Goal: Information Seeking & Learning: Understand process/instructions

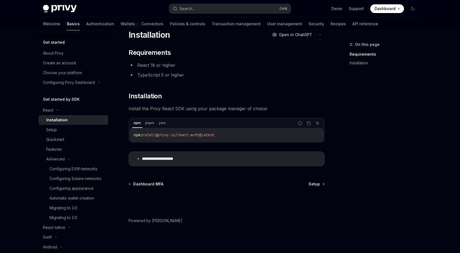
scroll to position [13, 0]
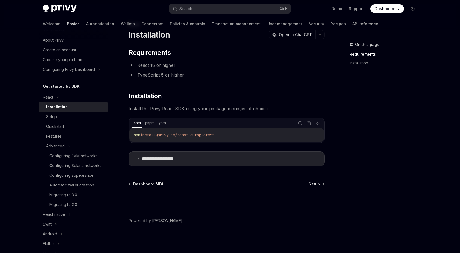
drag, startPoint x: 223, startPoint y: 134, endPoint x: 131, endPoint y: 134, distance: 92.2
click at [132, 132] on div "npm install @privy-io/react-auth@latest" at bounding box center [226, 135] width 194 height 14
click at [144, 132] on code "npm install @privy-io/react-auth@latest" at bounding box center [227, 135] width 186 height 7
click at [78, 120] on div "Setup" at bounding box center [75, 117] width 59 height 7
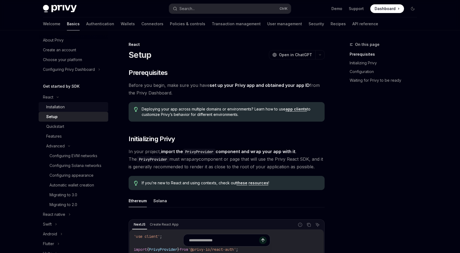
click at [76, 103] on link "Installation" at bounding box center [74, 107] width 70 height 10
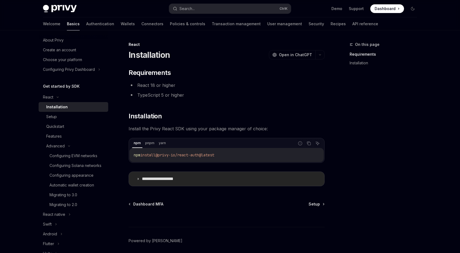
click at [166, 179] on p "**********" at bounding box center [164, 179] width 45 height 5
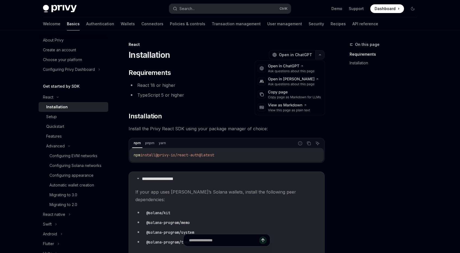
click at [317, 57] on button "button" at bounding box center [320, 54] width 9 height 9
click at [318, 56] on button "button" at bounding box center [320, 54] width 9 height 9
click at [282, 94] on div "Copy page" at bounding box center [294, 92] width 53 height 5
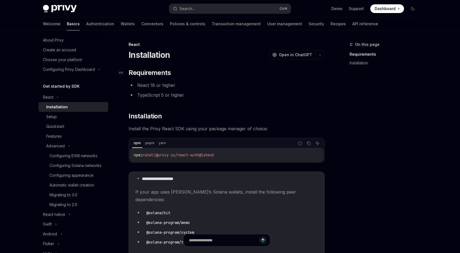
click at [221, 76] on h2 "​ Requirements" at bounding box center [227, 73] width 196 height 9
click at [292, 86] on li "React 18 or higher" at bounding box center [227, 86] width 196 height 8
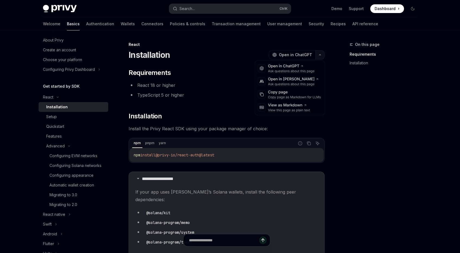
click at [318, 58] on button "button" at bounding box center [320, 54] width 9 height 9
click at [292, 111] on div "View this page as plain text" at bounding box center [289, 110] width 42 height 4
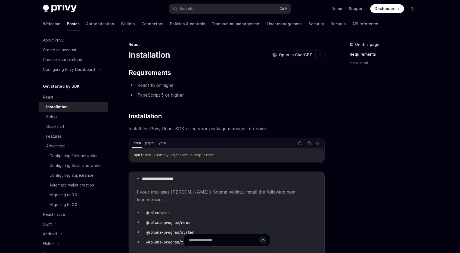
click at [254, 98] on li "TypeScript 5 or higher" at bounding box center [227, 95] width 196 height 8
click at [323, 101] on div "**********" at bounding box center [227, 257] width 196 height 376
drag, startPoint x: 135, startPoint y: 84, endPoint x: 184, endPoint y: 83, distance: 49.0
click at [176, 86] on li "React 18 or higher" at bounding box center [227, 86] width 196 height 8
copy li "React 18 or higher"
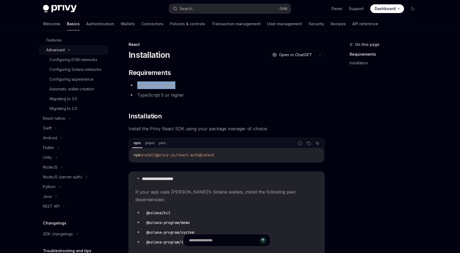
scroll to position [160, 0]
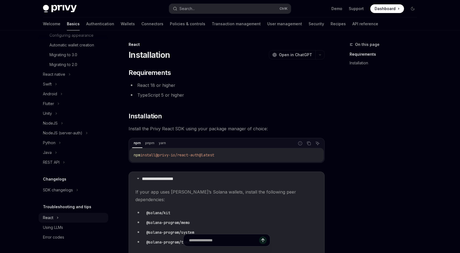
click at [57, 217] on icon at bounding box center [58, 218] width 2 height 7
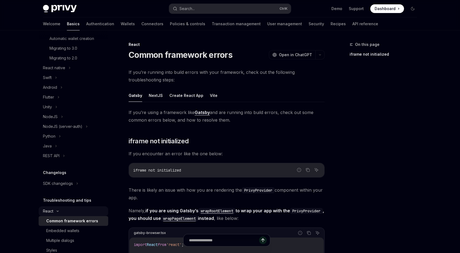
click at [57, 216] on div "React" at bounding box center [74, 212] width 70 height 10
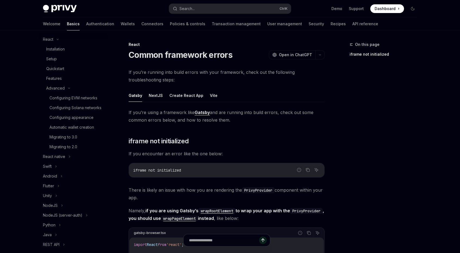
scroll to position [69, 0]
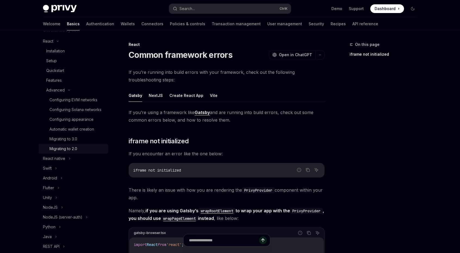
click at [83, 152] on div "Migrating to 2.0" at bounding box center [77, 149] width 55 height 7
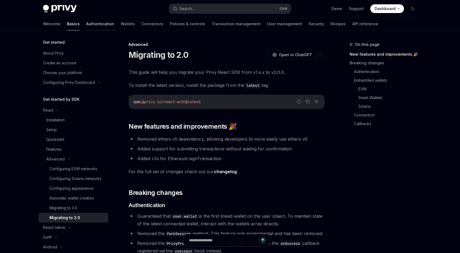
click at [86, 26] on link "Authentication" at bounding box center [100, 23] width 28 height 13
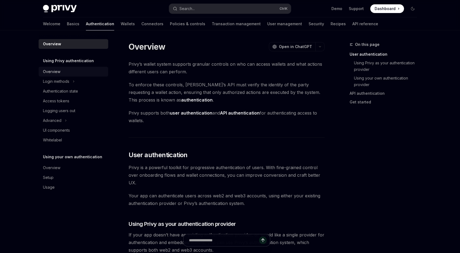
click at [59, 73] on div "Overview" at bounding box center [51, 72] width 17 height 7
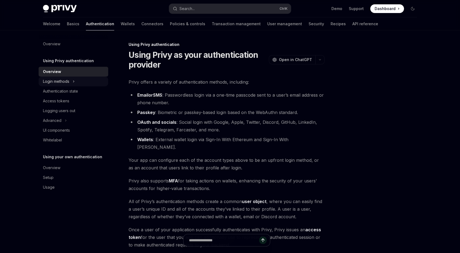
click at [80, 82] on div "Login methods" at bounding box center [74, 82] width 70 height 10
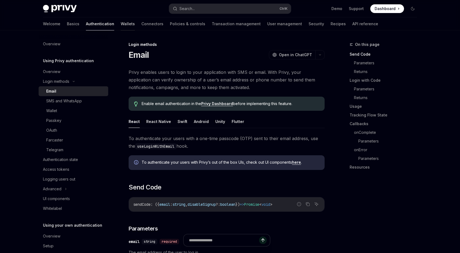
click at [121, 27] on link "Wallets" at bounding box center [128, 23] width 14 height 13
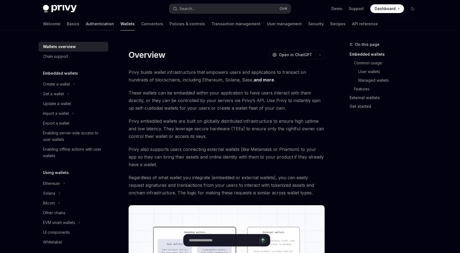
click at [86, 26] on link "Authentication" at bounding box center [100, 23] width 28 height 13
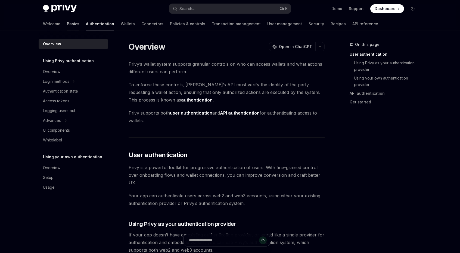
click at [67, 25] on link "Basics" at bounding box center [73, 23] width 13 height 13
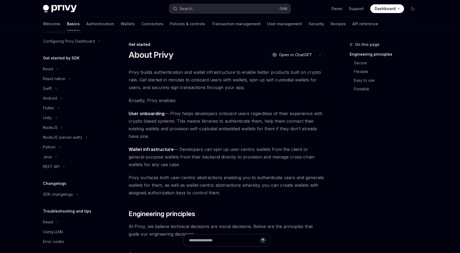
scroll to position [46, 0]
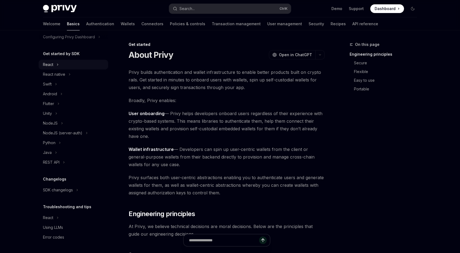
click at [67, 64] on div "React" at bounding box center [74, 65] width 70 height 10
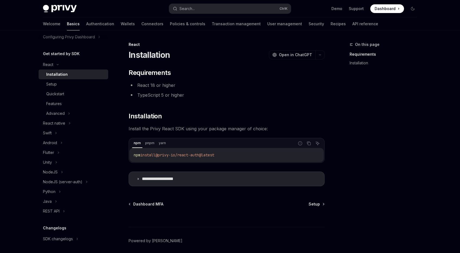
click at [66, 72] on div "Installation" at bounding box center [56, 74] width 21 height 7
click at [75, 83] on div "Setup" at bounding box center [75, 84] width 59 height 7
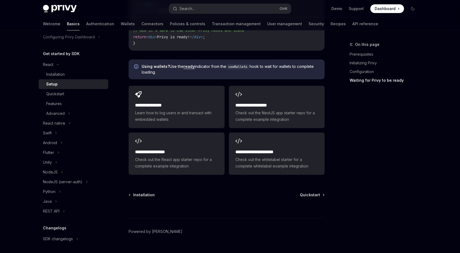
scroll to position [686, 0]
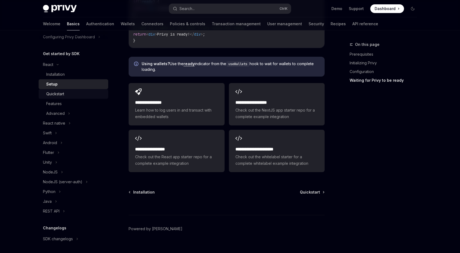
click at [79, 92] on div "Quickstart" at bounding box center [75, 94] width 59 height 7
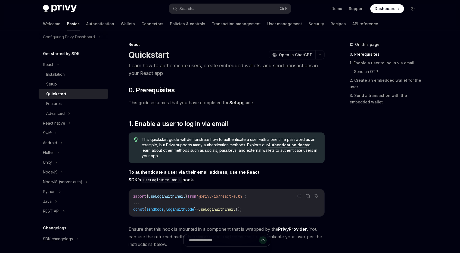
drag, startPoint x: 18, startPoint y: 110, endPoint x: 41, endPoint y: 58, distance: 57.2
click at [86, 26] on link "Authentication" at bounding box center [100, 23] width 28 height 13
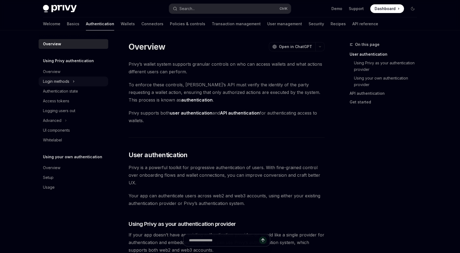
click at [65, 78] on div "Login methods" at bounding box center [74, 82] width 70 height 10
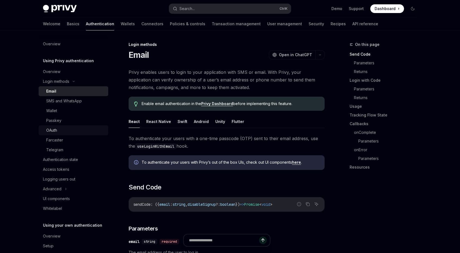
click at [69, 131] on div "OAuth" at bounding box center [75, 130] width 59 height 7
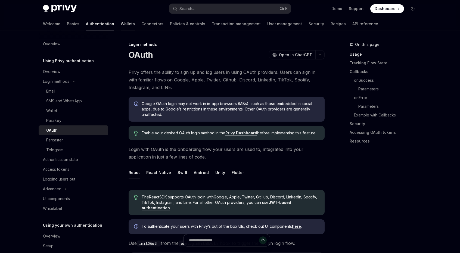
click at [121, 22] on link "Wallets" at bounding box center [128, 23] width 14 height 13
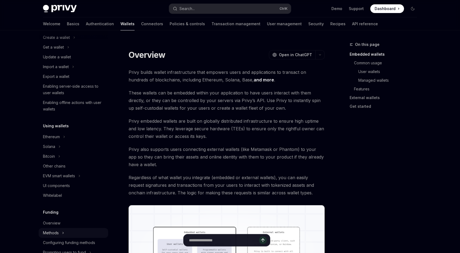
scroll to position [45, 0]
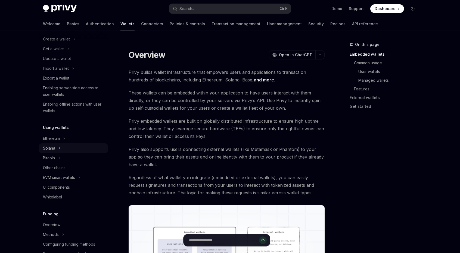
click at [59, 149] on icon at bounding box center [59, 148] width 2 height 7
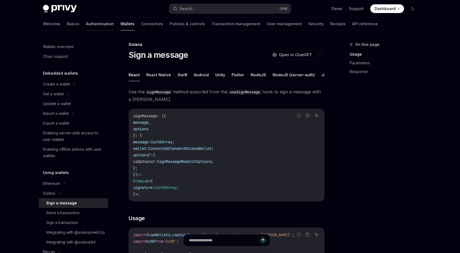
click at [86, 23] on link "Authentication" at bounding box center [100, 23] width 28 height 13
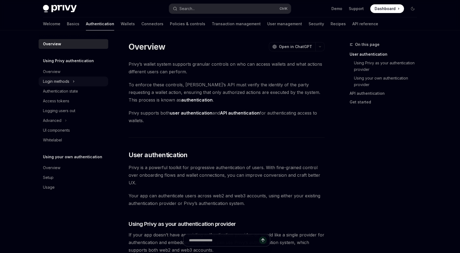
click at [67, 77] on div "Login methods" at bounding box center [74, 82] width 70 height 10
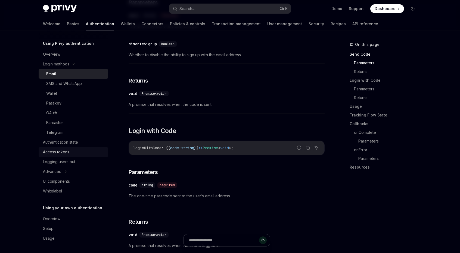
scroll to position [18, 0]
click at [72, 165] on link "Logging users out" at bounding box center [74, 161] width 70 height 10
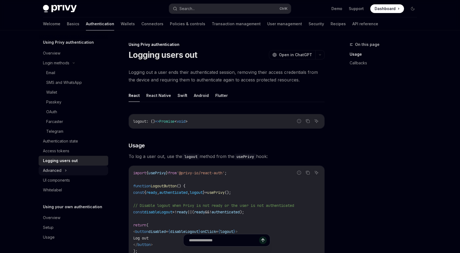
click at [72, 168] on div "Advanced" at bounding box center [74, 171] width 70 height 10
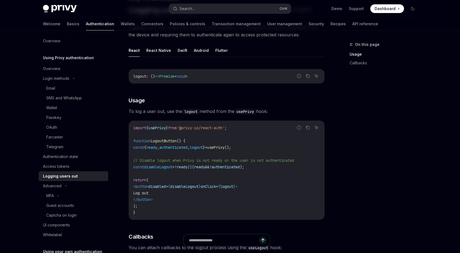
scroll to position [2, 0]
click at [67, 26] on link "Basics" at bounding box center [73, 23] width 13 height 13
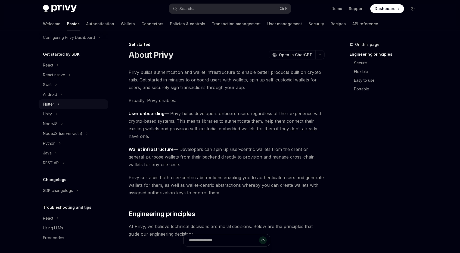
scroll to position [46, 0]
click at [55, 65] on div "React" at bounding box center [74, 65] width 70 height 10
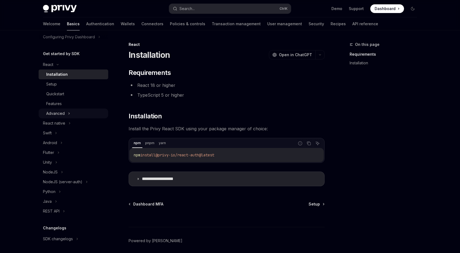
click at [63, 116] on div "Advanced" at bounding box center [55, 113] width 18 height 7
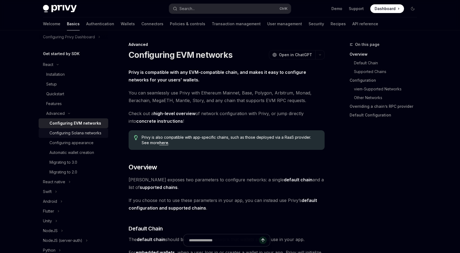
click at [63, 134] on div "Configuring Solana networks" at bounding box center [76, 133] width 52 height 7
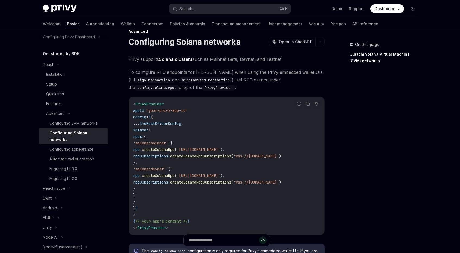
scroll to position [45, 0]
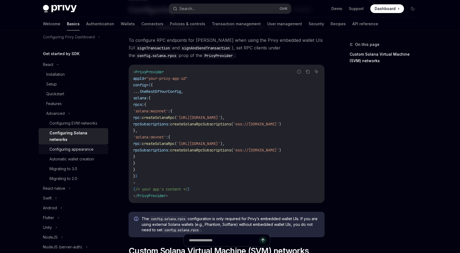
click at [83, 154] on link "Configuring appearance" at bounding box center [74, 150] width 70 height 10
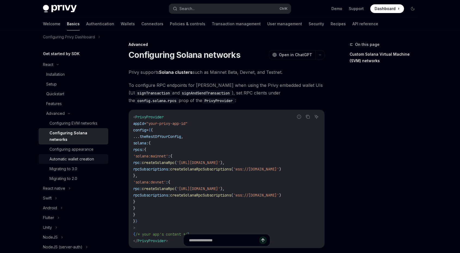
click at [82, 158] on div "Automatic wallet creation" at bounding box center [72, 159] width 45 height 7
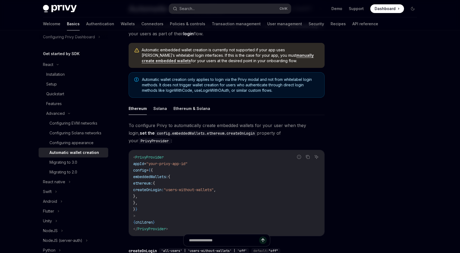
scroll to position [91, 0]
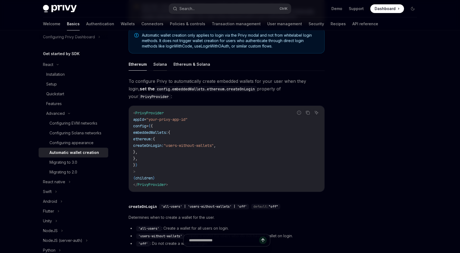
click at [157, 67] on button "Solana" at bounding box center [160, 64] width 14 height 13
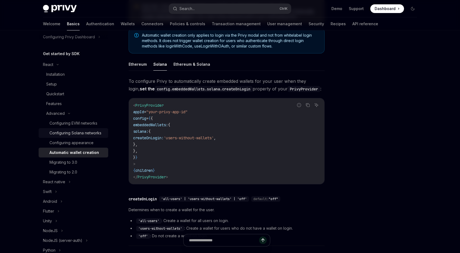
click at [72, 136] on div "Configuring Solana networks" at bounding box center [76, 133] width 52 height 7
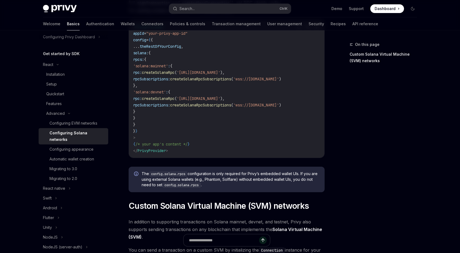
scroll to position [91, 0]
click at [80, 146] on link "Configuring appearance" at bounding box center [74, 150] width 70 height 10
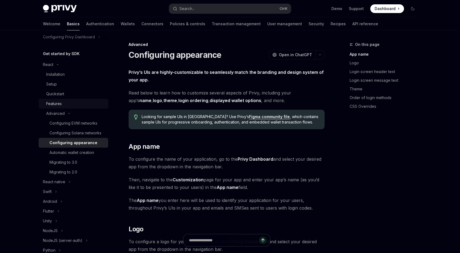
click at [66, 101] on div "Features" at bounding box center [75, 104] width 59 height 7
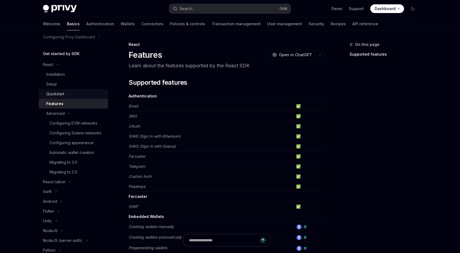
click at [72, 95] on div "Quickstart" at bounding box center [75, 94] width 59 height 7
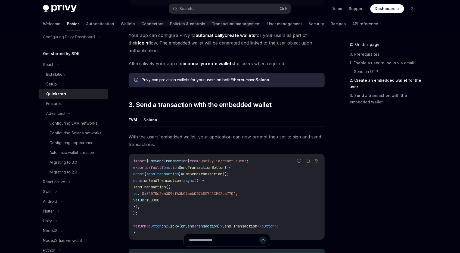
scroll to position [408, 0]
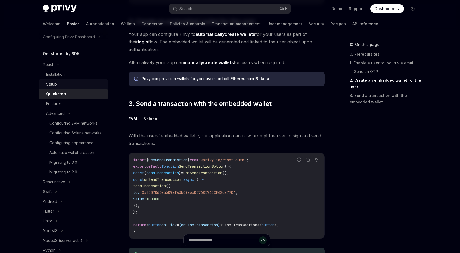
click at [70, 80] on link "Setup" at bounding box center [74, 84] width 70 height 10
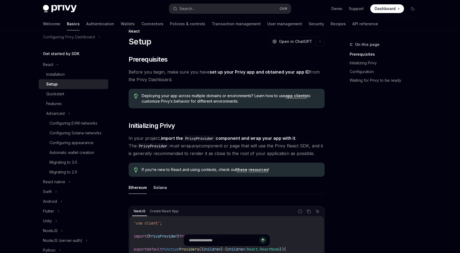
scroll to position [91, 0]
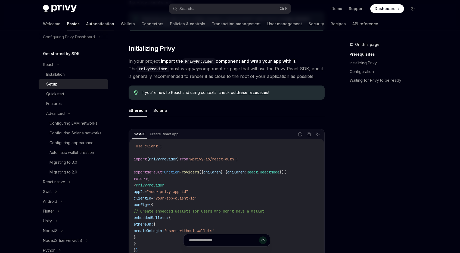
click at [86, 24] on link "Authentication" at bounding box center [100, 23] width 28 height 13
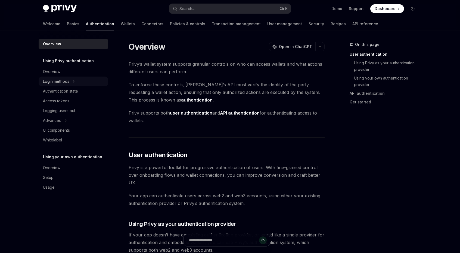
click at [69, 79] on div "Login methods" at bounding box center [56, 81] width 26 height 7
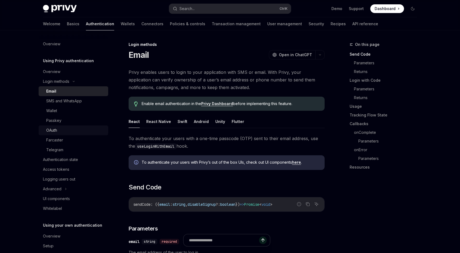
click at [69, 132] on div "OAuth" at bounding box center [75, 130] width 59 height 7
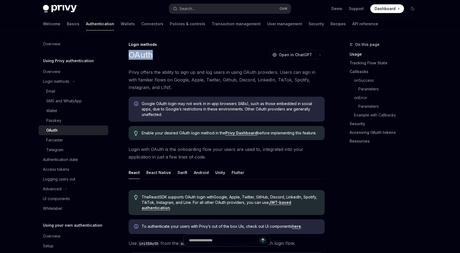
drag, startPoint x: 128, startPoint y: 55, endPoint x: 164, endPoint y: 54, distance: 35.6
click at [164, 54] on div "OAuth OpenAI Open in ChatGPT" at bounding box center [227, 55] width 196 height 10
drag, startPoint x: 137, startPoint y: 54, endPoint x: 123, endPoint y: 54, distance: 13.6
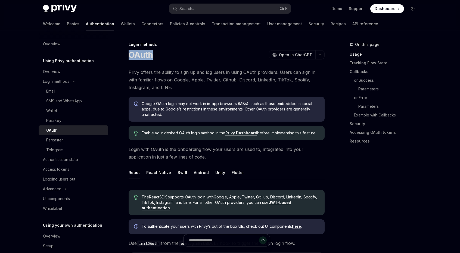
click at [121, 27] on link "Wallets" at bounding box center [128, 23] width 14 height 13
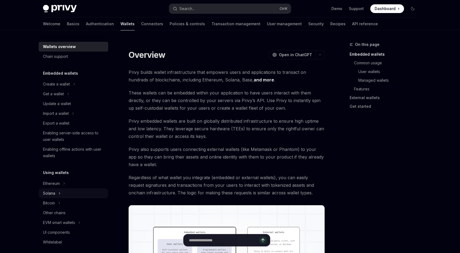
click at [53, 197] on div "Solana" at bounding box center [74, 194] width 70 height 10
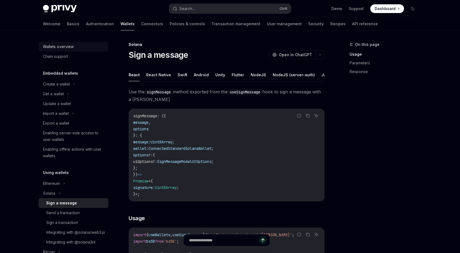
click at [65, 50] on div "Wallets overview" at bounding box center [58, 47] width 31 height 7
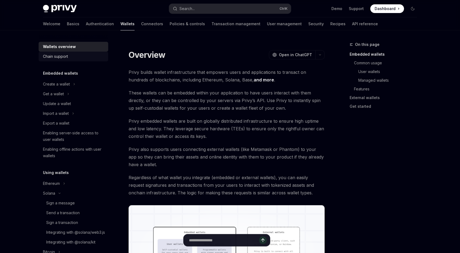
click at [68, 59] on div "Chain support" at bounding box center [55, 56] width 25 height 7
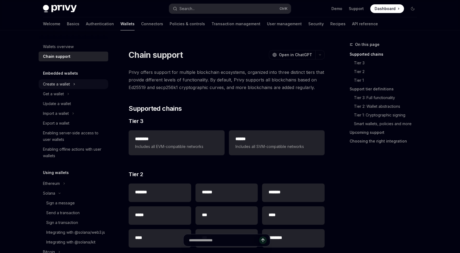
click at [67, 82] on div "Create a wallet" at bounding box center [56, 84] width 27 height 7
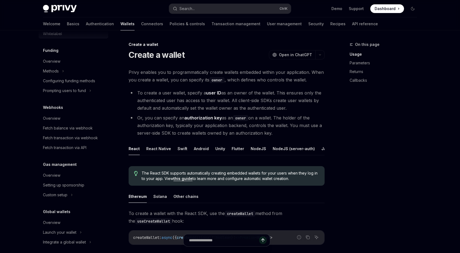
scroll to position [289, 0]
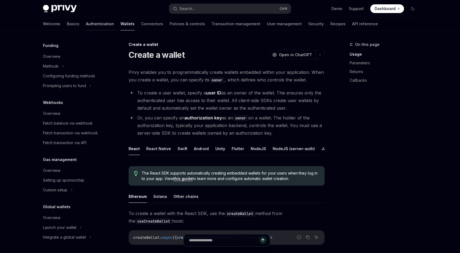
click at [86, 25] on link "Authentication" at bounding box center [100, 23] width 28 height 13
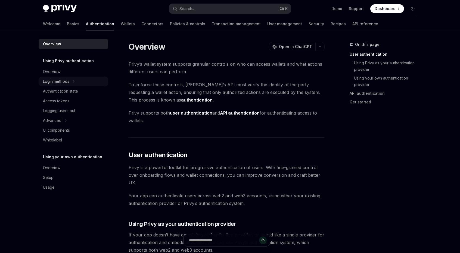
click at [61, 78] on div "Login methods" at bounding box center [56, 81] width 26 height 7
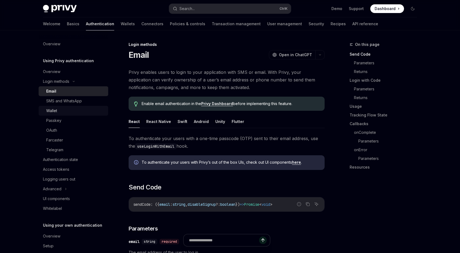
click at [63, 111] on div "Wallet" at bounding box center [75, 111] width 59 height 7
type textarea "*"
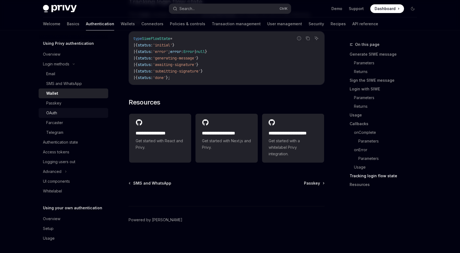
scroll to position [18, 0]
click at [88, 174] on div "Advanced" at bounding box center [74, 171] width 70 height 10
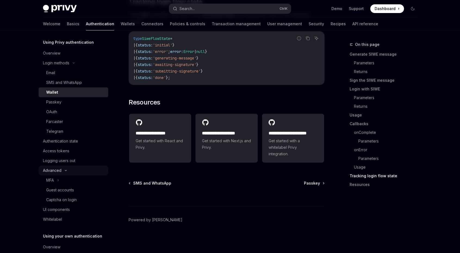
click at [88, 174] on div "Advanced" at bounding box center [74, 171] width 70 height 10
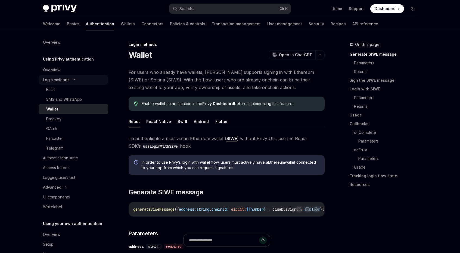
scroll to position [0, 0]
click at [186, 10] on div "Search..." at bounding box center [187, 8] width 15 height 7
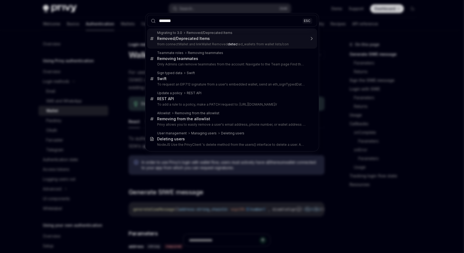
type input "********"
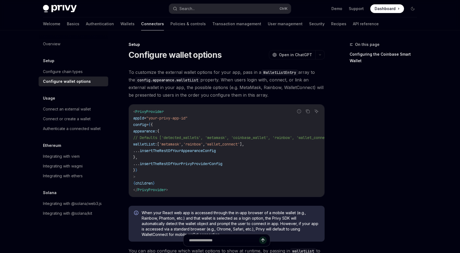
click at [149, 154] on code "< PrivyProvider appId = "your-privy-app-id" config = { { appearance: { // Defau…" at bounding box center [239, 151] width 213 height 85
click at [63, 74] on div "Configure chain types" at bounding box center [63, 72] width 40 height 7
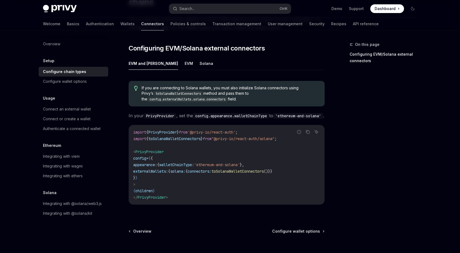
scroll to position [62, 0]
drag, startPoint x: 310, startPoint y: 129, endPoint x: 233, endPoint y: 128, distance: 76.5
click at [309, 130] on icon "Copy the contents from the code block" at bounding box center [308, 132] width 4 height 4
click at [120, 24] on link "Wallets" at bounding box center [127, 23] width 14 height 13
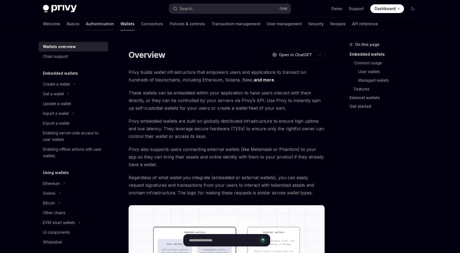
click at [86, 27] on link "Authentication" at bounding box center [100, 23] width 28 height 13
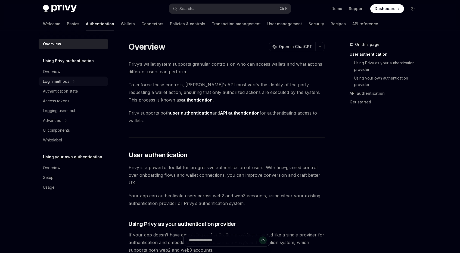
click at [61, 79] on div "Login methods" at bounding box center [56, 81] width 26 height 7
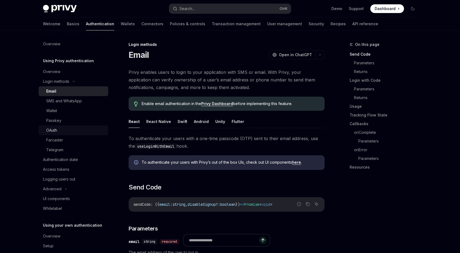
click at [61, 126] on link "OAuth" at bounding box center [74, 131] width 70 height 10
type textarea "*"
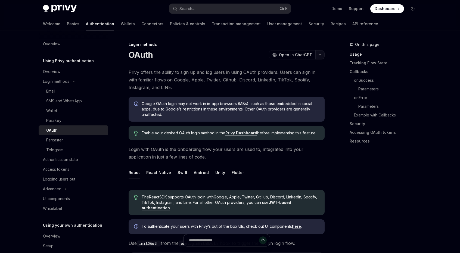
click at [321, 55] on button "button" at bounding box center [320, 54] width 9 height 9
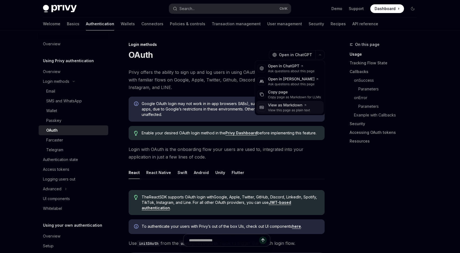
click at [288, 106] on div "View as Markdown" at bounding box center [289, 105] width 42 height 5
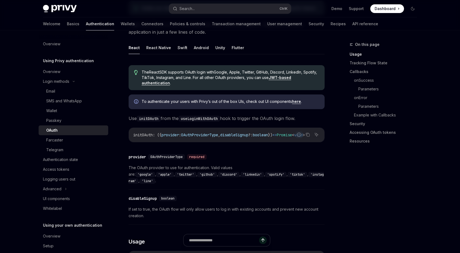
scroll to position [272, 0]
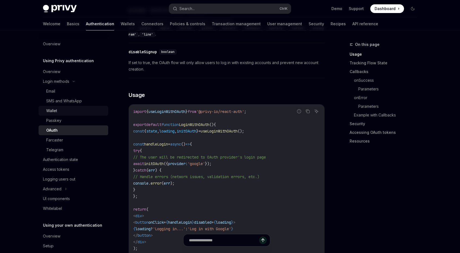
click at [83, 110] on div "Wallet" at bounding box center [75, 111] width 59 height 7
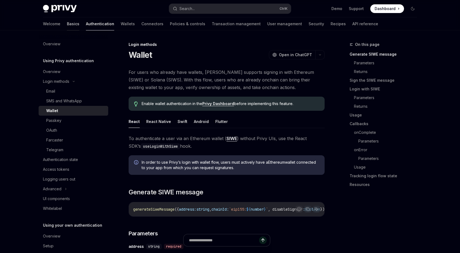
click at [67, 23] on link "Basics" at bounding box center [73, 23] width 13 height 13
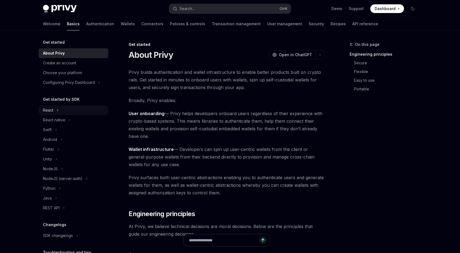
click at [49, 114] on div "React" at bounding box center [74, 111] width 70 height 10
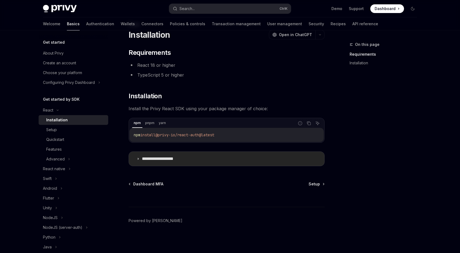
click at [170, 163] on summary "**********" at bounding box center [227, 159] width 196 height 14
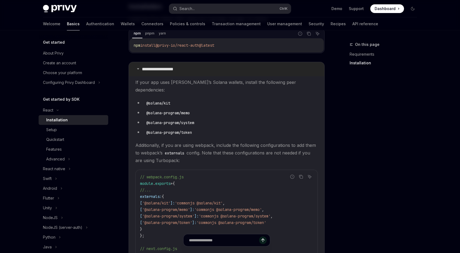
scroll to position [111, 0]
drag, startPoint x: 172, startPoint y: 93, endPoint x: 145, endPoint y: 96, distance: 27.1
click at [145, 99] on code "@solana/kit" at bounding box center [158, 102] width 28 height 6
copy code "@solana/kit"
drag, startPoint x: 199, startPoint y: 110, endPoint x: 188, endPoint y: 113, distance: 11.6
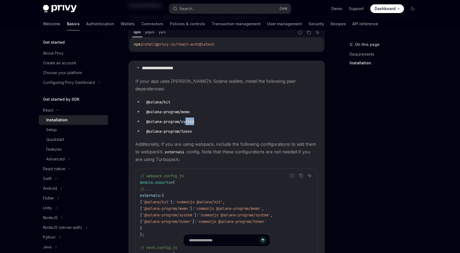
click at [188, 113] on ul "@solana/kit @solana-program/memo @solana-program/system @solana-program/token" at bounding box center [226, 116] width 183 height 37
click at [190, 119] on code "@solana-program/system" at bounding box center [170, 122] width 52 height 6
click at [193, 119] on code "@solana-program/system" at bounding box center [170, 122] width 52 height 6
drag, startPoint x: 190, startPoint y: 113, endPoint x: 147, endPoint y: 115, distance: 43.6
click at [147, 118] on li "@solana-program/system" at bounding box center [226, 122] width 183 height 8
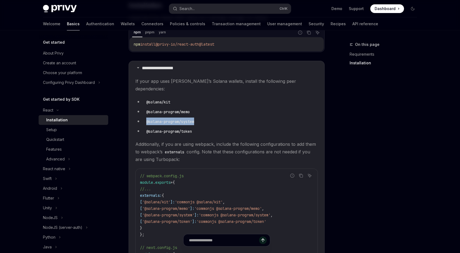
copy code "@solana-program/system"
drag, startPoint x: 168, startPoint y: 122, endPoint x: 143, endPoint y: 124, distance: 25.1
click at [143, 128] on li "@solana-program/token" at bounding box center [226, 132] width 183 height 8
copy code "@solana-program/token"
click at [152, 129] on code "@solana-program/token" at bounding box center [169, 132] width 50 height 6
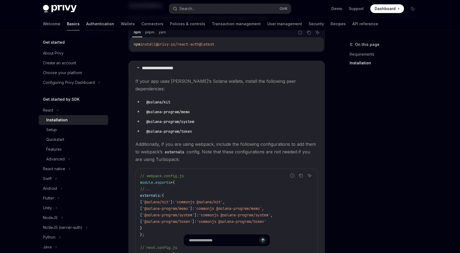
click at [86, 25] on link "Authentication" at bounding box center [100, 23] width 28 height 13
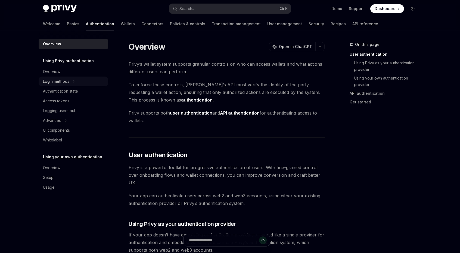
click at [65, 82] on div "Login methods" at bounding box center [56, 81] width 26 height 7
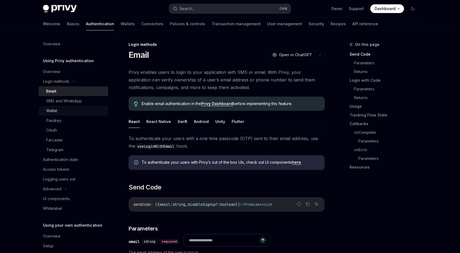
click at [61, 112] on div "Wallet" at bounding box center [75, 111] width 59 height 7
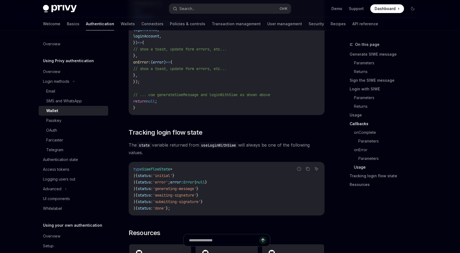
scroll to position [1179, 0]
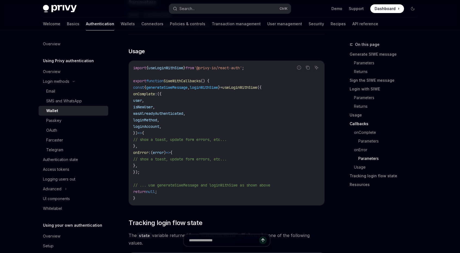
click at [153, 123] on span "loginMethod" at bounding box center [145, 120] width 24 height 5
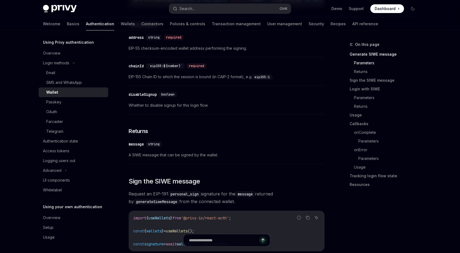
scroll to position [0, 0]
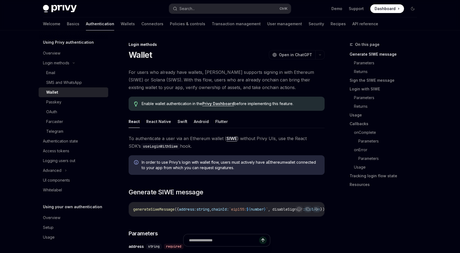
click at [95, 26] on div "Welcome Basics Authentication Wallets Connectors Policies & controls Transactio…" at bounding box center [210, 23] width 335 height 13
click at [121, 24] on link "Wallets" at bounding box center [128, 23] width 14 height 13
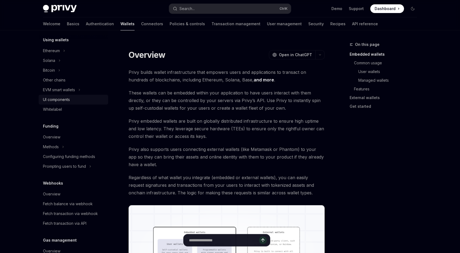
scroll to position [136, 0]
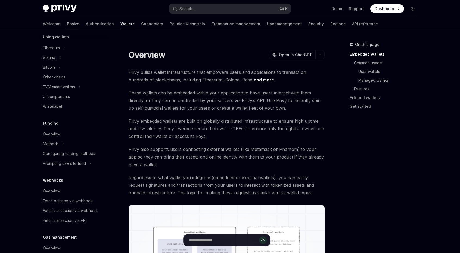
click at [67, 26] on link "Basics" at bounding box center [73, 23] width 13 height 13
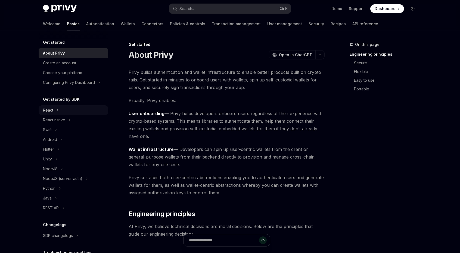
click at [49, 109] on div "React" at bounding box center [48, 110] width 10 height 7
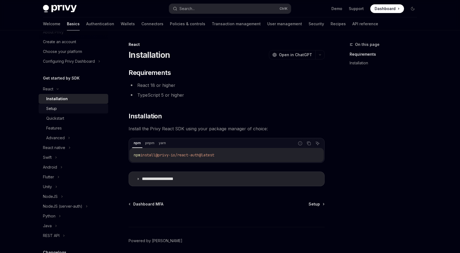
scroll to position [45, 0]
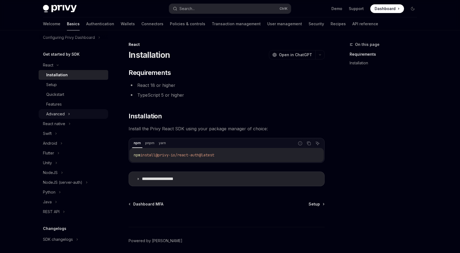
click at [60, 115] on div "Advanced" at bounding box center [55, 114] width 18 height 7
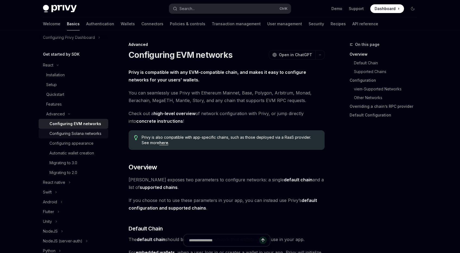
click at [69, 132] on div "Configuring Solana networks" at bounding box center [76, 134] width 52 height 7
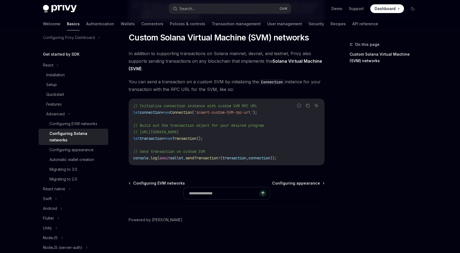
scroll to position [260, 0]
click at [61, 148] on div "Configuring appearance" at bounding box center [72, 150] width 44 height 7
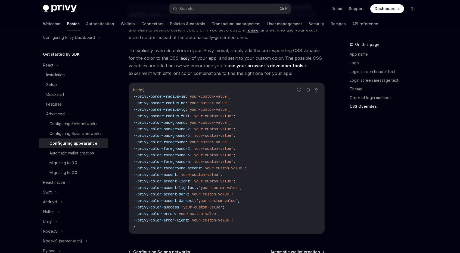
scroll to position [1315, 0]
click at [92, 157] on div "Automatic wallet creation" at bounding box center [72, 153] width 45 height 7
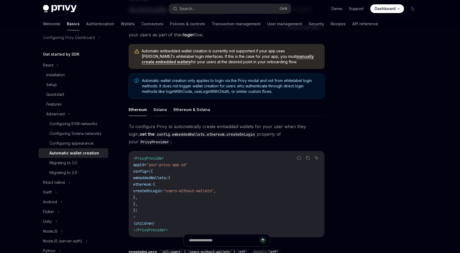
click at [154, 110] on button "Solana" at bounding box center [160, 109] width 14 height 13
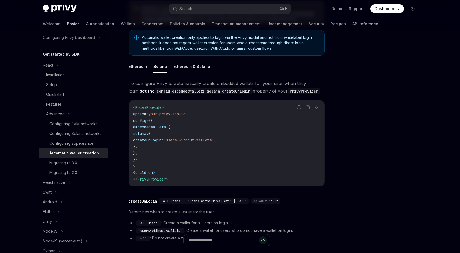
scroll to position [136, 0]
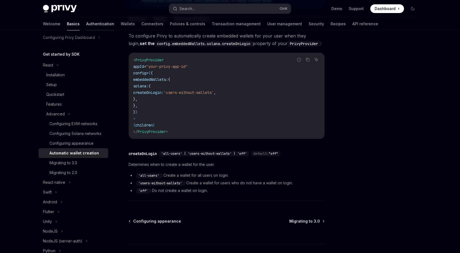
click at [86, 21] on link "Authentication" at bounding box center [100, 23] width 28 height 13
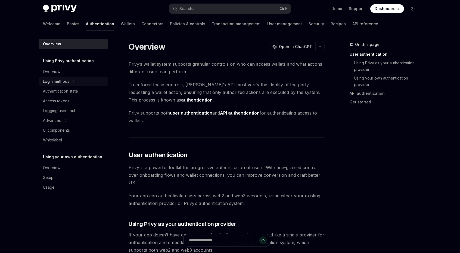
click at [81, 82] on div "Login methods" at bounding box center [74, 82] width 70 height 10
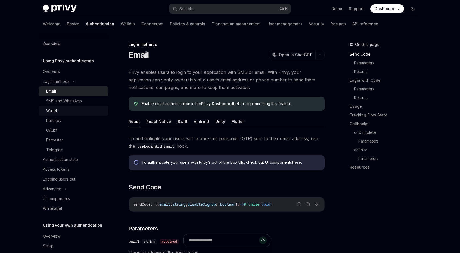
click at [72, 111] on div "Wallet" at bounding box center [75, 111] width 59 height 7
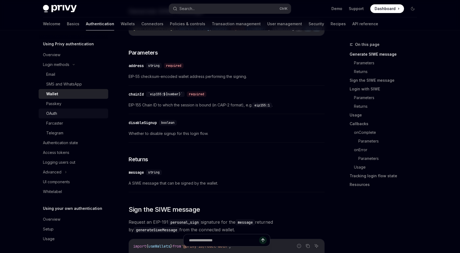
scroll to position [18, 0]
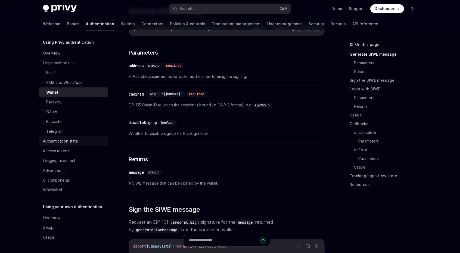
click at [84, 143] on div "Authentication state" at bounding box center [74, 141] width 62 height 7
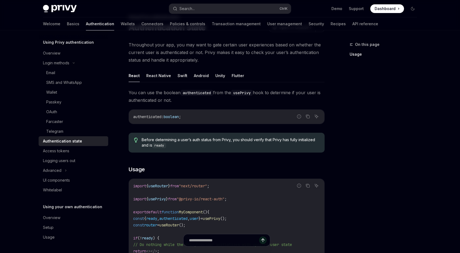
scroll to position [91, 0]
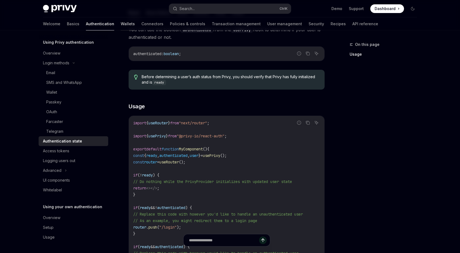
click at [121, 24] on link "Wallets" at bounding box center [128, 23] width 14 height 13
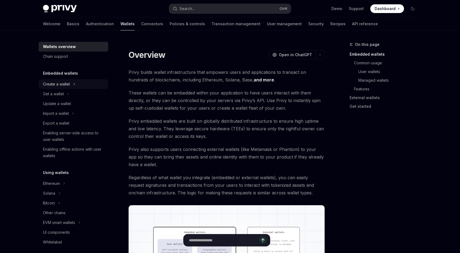
click at [75, 82] on icon at bounding box center [74, 84] width 2 height 7
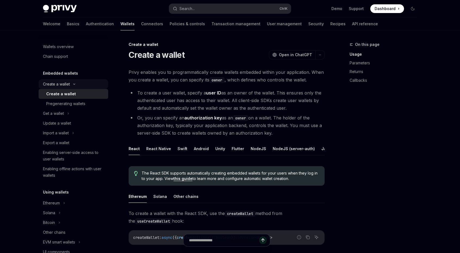
click at [75, 82] on div "Create a wallet" at bounding box center [74, 84] width 70 height 10
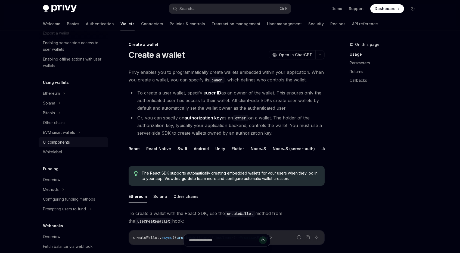
scroll to position [91, 0]
click at [73, 105] on div "Solana" at bounding box center [74, 103] width 70 height 10
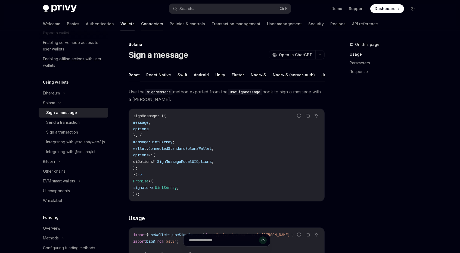
click at [141, 24] on link "Connectors" at bounding box center [152, 23] width 22 height 13
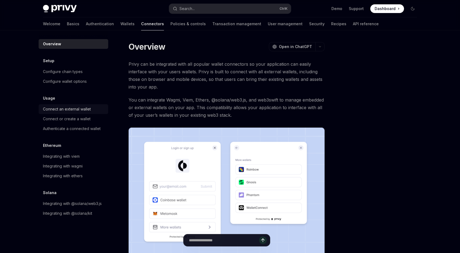
click at [88, 108] on div "Connect an external wallet" at bounding box center [67, 109] width 48 height 7
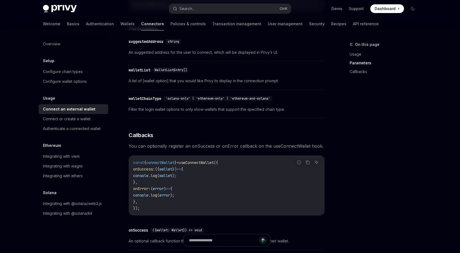
scroll to position [227, 0]
click at [98, 120] on div "Connect or create a wallet" at bounding box center [74, 119] width 62 height 7
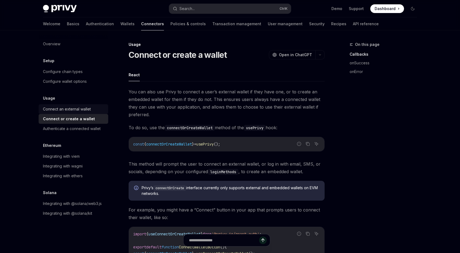
click at [91, 109] on div "Connect an external wallet" at bounding box center [67, 109] width 48 height 7
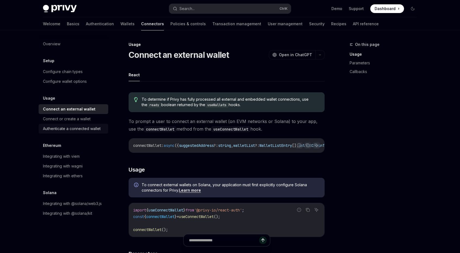
click at [94, 128] on div "Authenticate a connected wallet" at bounding box center [72, 129] width 58 height 7
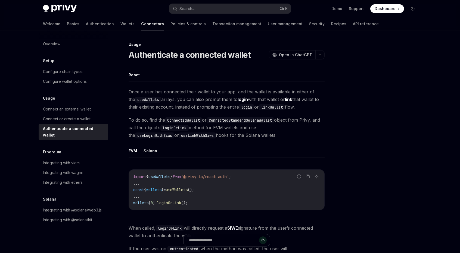
click at [150, 148] on button "Solana" at bounding box center [151, 151] width 14 height 13
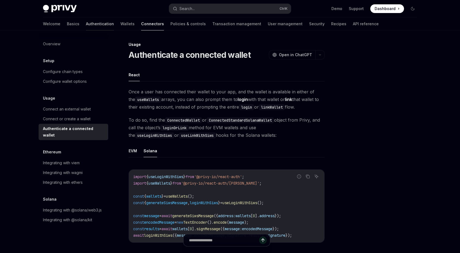
click at [86, 26] on link "Authentication" at bounding box center [100, 23] width 28 height 13
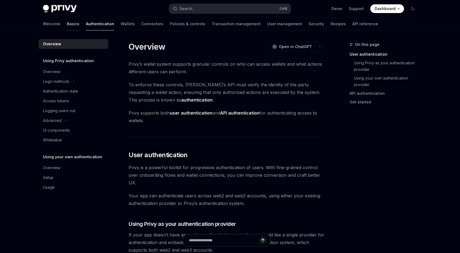
click at [67, 24] on link "Basics" at bounding box center [73, 23] width 13 height 13
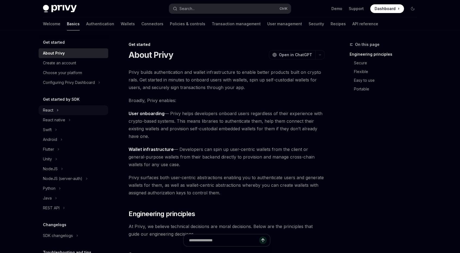
click at [54, 113] on div "React" at bounding box center [74, 111] width 70 height 10
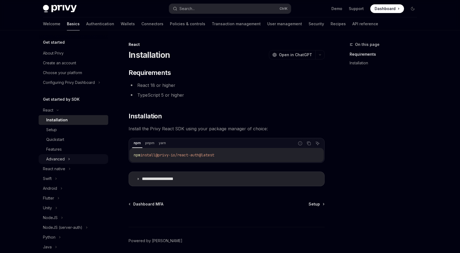
click at [52, 158] on div "Advanced" at bounding box center [55, 159] width 18 height 7
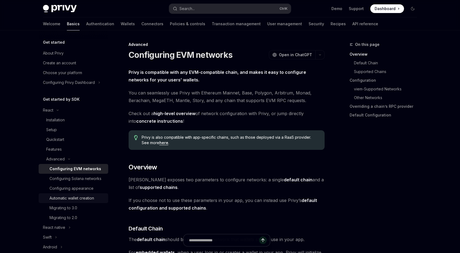
click at [60, 202] on div "Automatic wallet creation" at bounding box center [72, 198] width 45 height 7
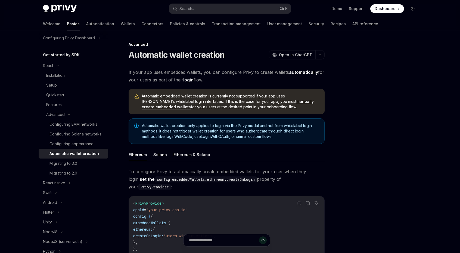
scroll to position [45, 0]
click at [154, 151] on button "Solana" at bounding box center [160, 155] width 14 height 13
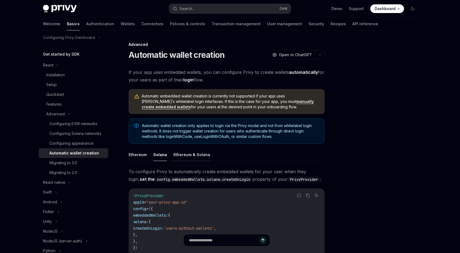
click at [160, 151] on button "Solana" at bounding box center [160, 155] width 14 height 13
click at [190, 155] on button "Ethereum & Solana" at bounding box center [192, 155] width 37 height 13
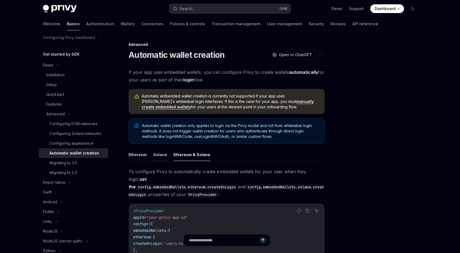
click at [165, 154] on ul "Ethereum Solana Ethereum & Solana" at bounding box center [227, 155] width 196 height 13
click at [159, 156] on button "Solana" at bounding box center [160, 155] width 14 height 13
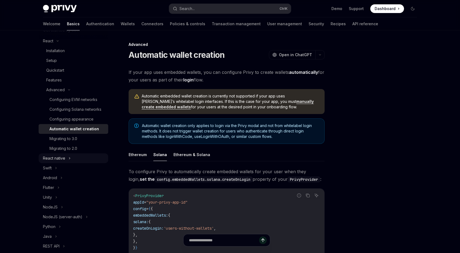
scroll to position [69, 0]
click at [75, 123] on div "Configuring appearance" at bounding box center [72, 119] width 44 height 7
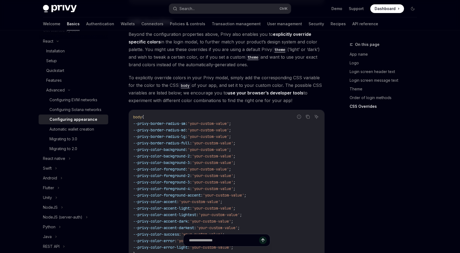
scroll to position [1374, 0]
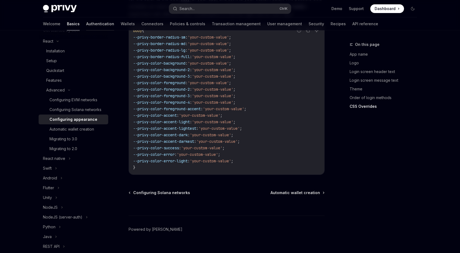
click at [86, 23] on link "Authentication" at bounding box center [100, 23] width 28 height 13
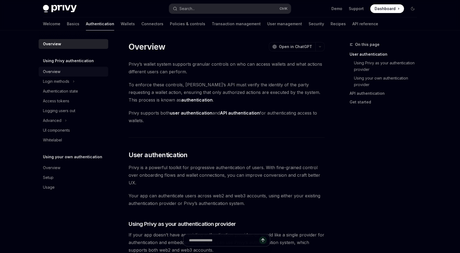
click at [62, 73] on div "Overview" at bounding box center [74, 72] width 62 height 7
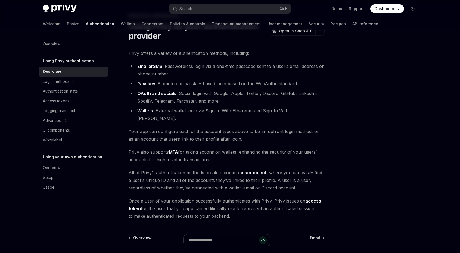
scroll to position [76, 0]
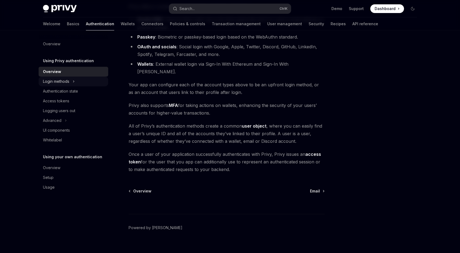
click at [78, 83] on div "Login methods" at bounding box center [74, 82] width 70 height 10
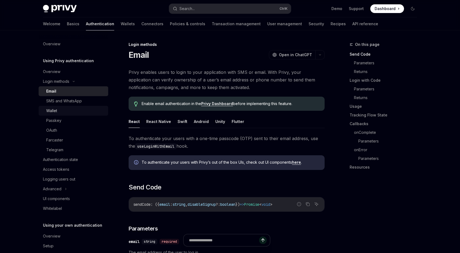
click at [71, 113] on div "Wallet" at bounding box center [75, 111] width 59 height 7
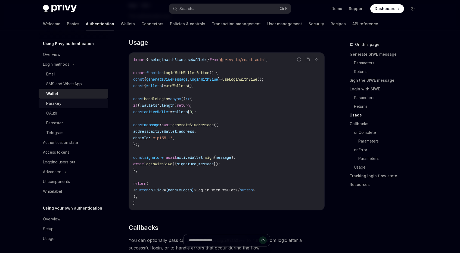
scroll to position [18, 0]
click at [121, 24] on link "Wallets" at bounding box center [128, 23] width 14 height 13
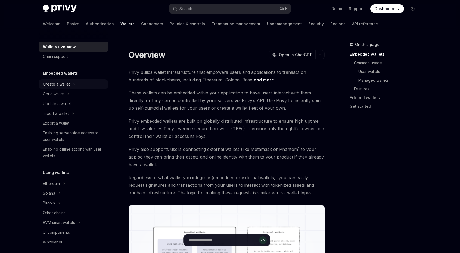
click at [82, 85] on div "Create a wallet" at bounding box center [74, 84] width 70 height 10
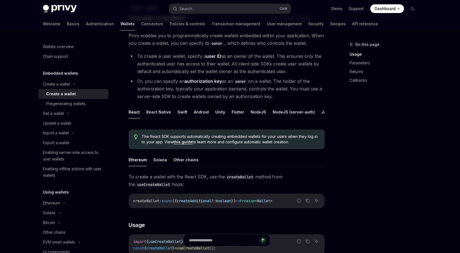
scroll to position [91, 0]
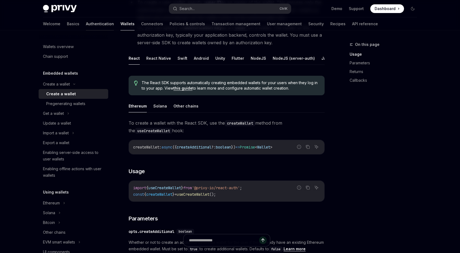
click at [86, 20] on link "Authentication" at bounding box center [100, 23] width 28 height 13
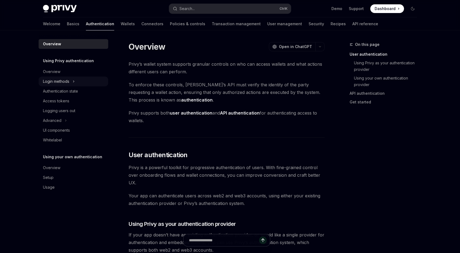
click at [88, 80] on div "Login methods" at bounding box center [74, 82] width 70 height 10
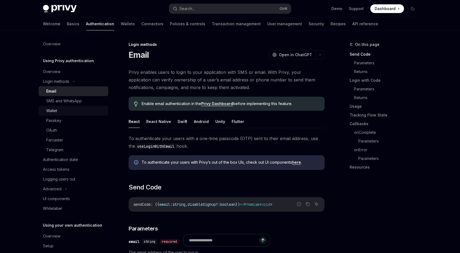
click at [79, 112] on div "Wallet" at bounding box center [75, 111] width 59 height 7
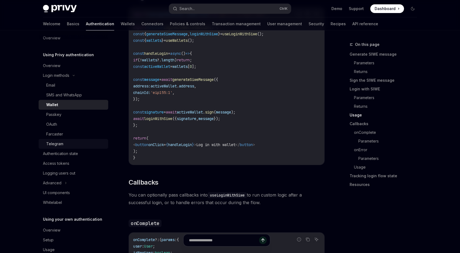
scroll to position [18, 0]
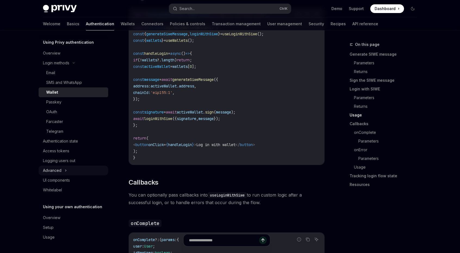
click at [64, 172] on div "Advanced" at bounding box center [74, 171] width 70 height 10
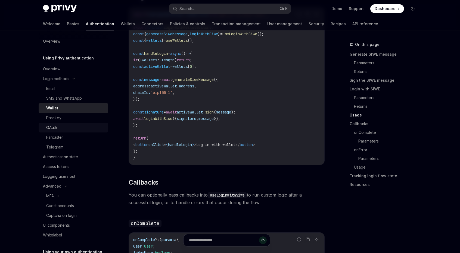
scroll to position [0, 0]
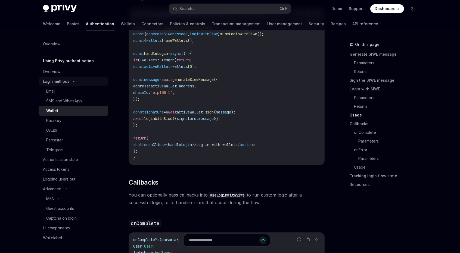
click at [72, 79] on div "Login methods" at bounding box center [74, 82] width 70 height 10
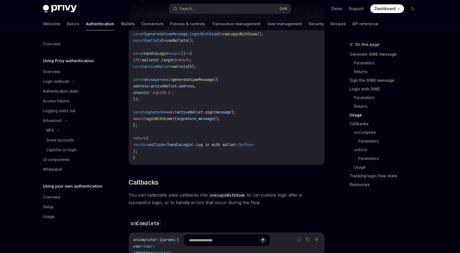
click at [55, 21] on div "Welcome Basics Authentication Wallets Connectors Policies & controls Transactio…" at bounding box center [210, 23] width 335 height 13
click at [67, 22] on link "Basics" at bounding box center [73, 23] width 13 height 13
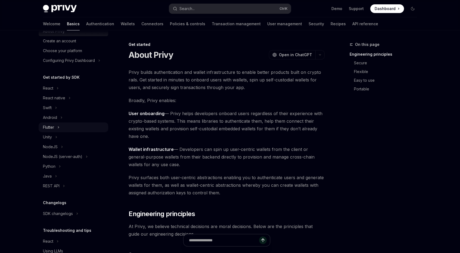
scroll to position [0, 0]
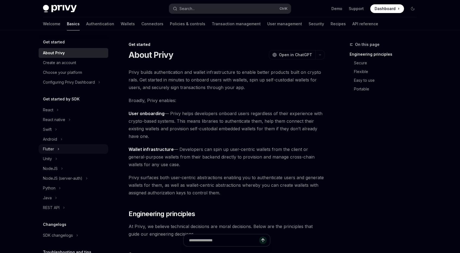
click at [72, 106] on div "React" at bounding box center [74, 110] width 70 height 10
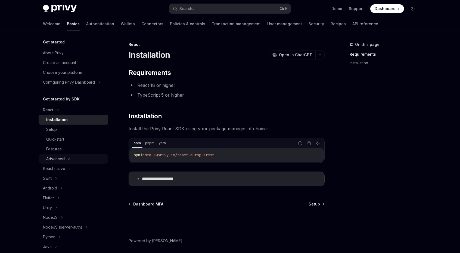
click at [69, 157] on icon at bounding box center [69, 159] width 2 height 7
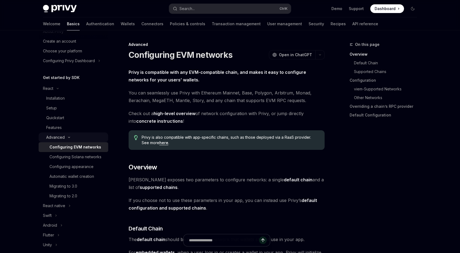
scroll to position [46, 0]
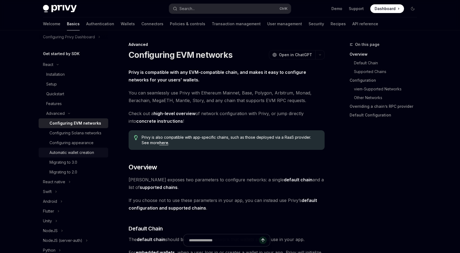
click at [86, 156] on div "Automatic wallet creation" at bounding box center [72, 153] width 45 height 7
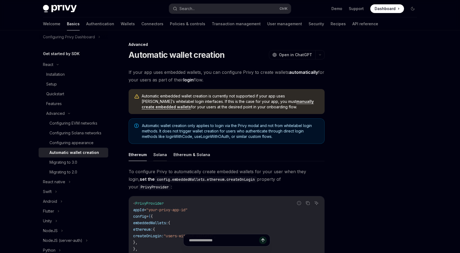
click at [160, 153] on button "Solana" at bounding box center [160, 155] width 14 height 13
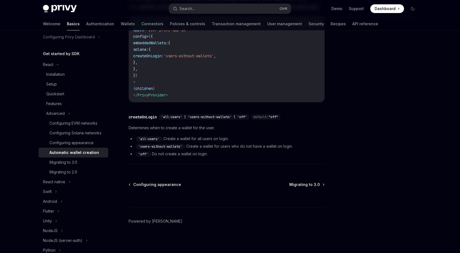
scroll to position [173, 0]
click at [141, 25] on link "Connectors" at bounding box center [152, 23] width 22 height 13
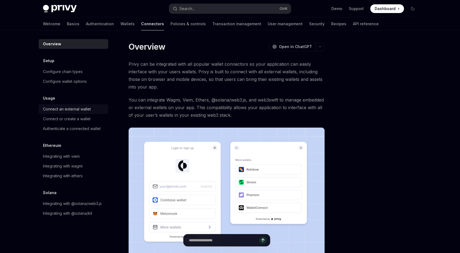
click at [73, 110] on div "Connect an external wallet" at bounding box center [67, 109] width 48 height 7
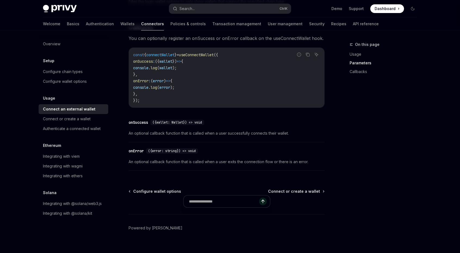
scroll to position [342, 0]
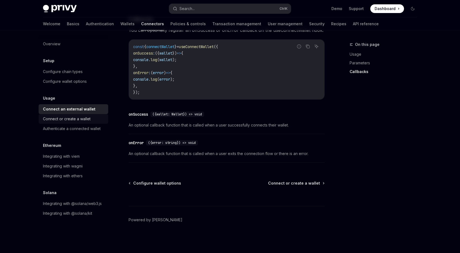
click at [76, 121] on div "Connect or create a wallet" at bounding box center [67, 119] width 48 height 7
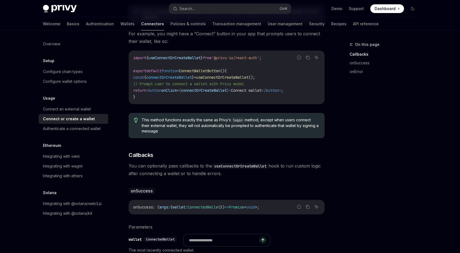
scroll to position [354, 0]
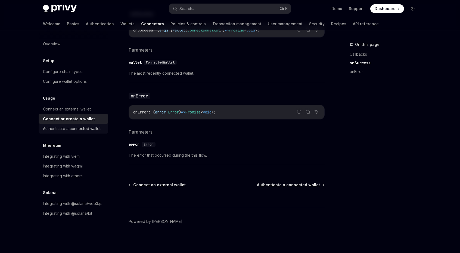
click at [70, 125] on link "Authenticate a connected wallet" at bounding box center [74, 129] width 70 height 10
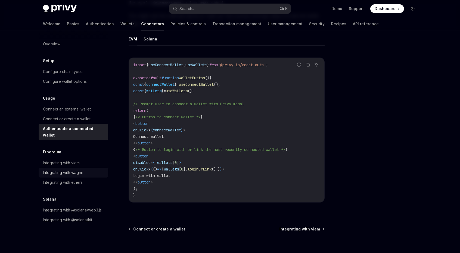
scroll to position [327, 0]
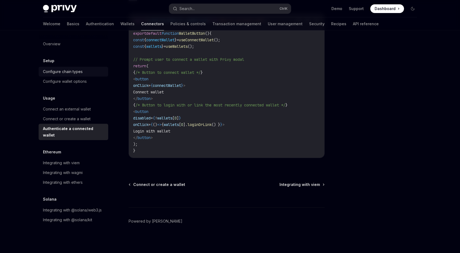
click at [72, 74] on div "Configure chain types" at bounding box center [63, 72] width 40 height 7
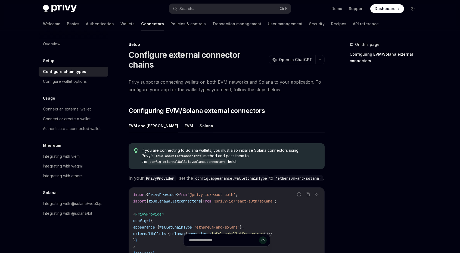
click at [200, 120] on button "Solana" at bounding box center [207, 126] width 14 height 13
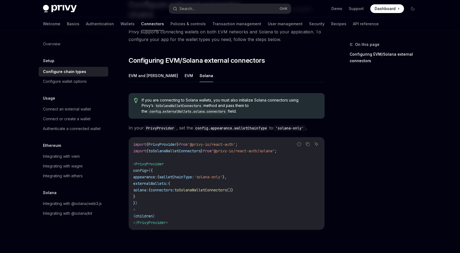
scroll to position [50, 0]
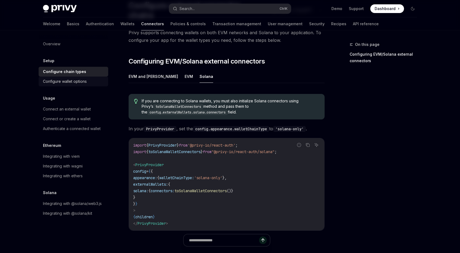
click at [90, 79] on div "Configure wallet options" at bounding box center [74, 81] width 62 height 7
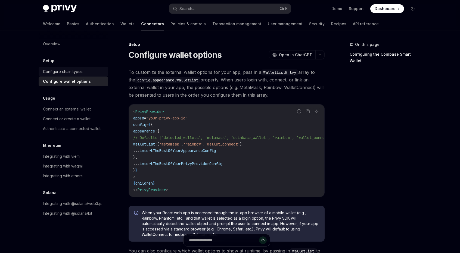
click at [70, 72] on div "Configure chain types" at bounding box center [63, 72] width 40 height 7
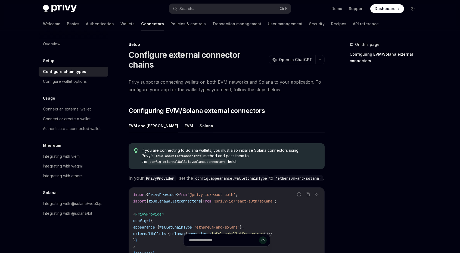
click at [200, 120] on button "Solana" at bounding box center [207, 126] width 14 height 13
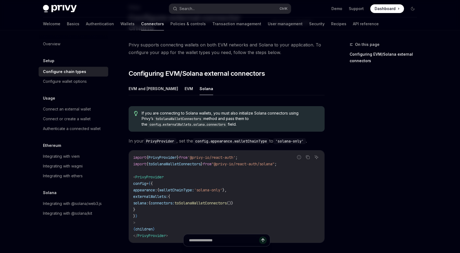
scroll to position [38, 0]
click at [282, 163] on div "Report incorrect code" at bounding box center [299, 165] width 38 height 5
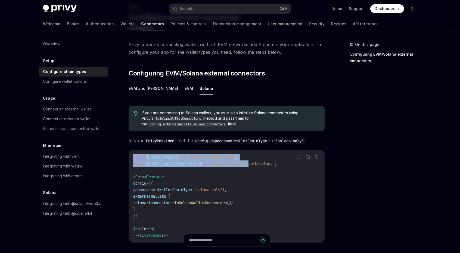
drag, startPoint x: 282, startPoint y: 154, endPoint x: 248, endPoint y: 156, distance: 33.8
click at [248, 156] on div "Report incorrect code Copy Ask AI import { PrivyProvider } from '@privy-io/reac…" at bounding box center [227, 196] width 196 height 93
click at [248, 162] on span ""@privy-io/react-auth/solana"" at bounding box center [243, 164] width 63 height 5
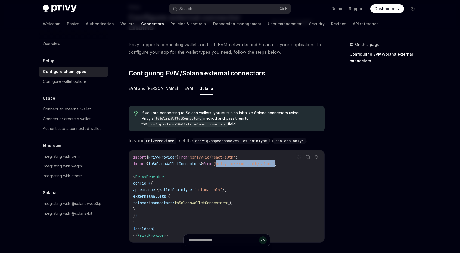
copy span "@privy-io/react-auth/solana"
drag, startPoint x: 225, startPoint y: 153, endPoint x: 286, endPoint y: 152, distance: 61.7
click at [275, 162] on span ""@privy-io/react-auth/solana"" at bounding box center [243, 164] width 63 height 5
click at [181, 162] on code "import { PrivyProvider } from '@privy-io/react-auth' ; import { toSolanaWalletC…" at bounding box center [226, 196] width 187 height 85
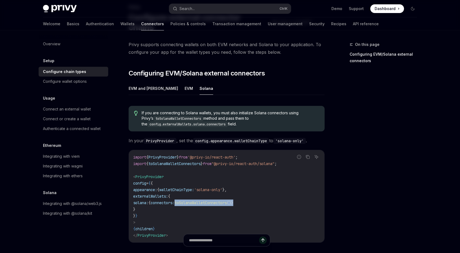
drag, startPoint x: 197, startPoint y: 192, endPoint x: 282, endPoint y: 192, distance: 85.1
click at [282, 192] on code "import { PrivyProvider } from '@privy-io/react-auth' ; import { toSolanaWalletC…" at bounding box center [226, 196] width 187 height 85
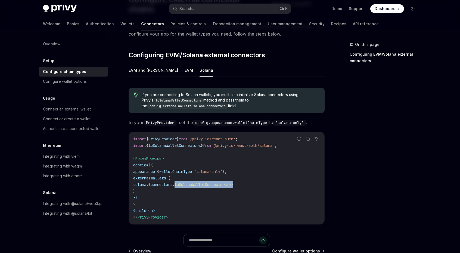
scroll to position [83, 0]
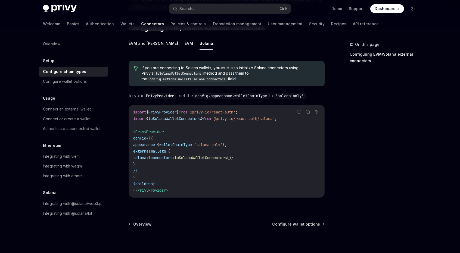
click at [282, 188] on div "If you are connecting to Solana wallets, you must also initialize Solana connec…" at bounding box center [227, 132] width 196 height 150
drag, startPoint x: 211, startPoint y: 131, endPoint x: 264, endPoint y: 135, distance: 52.9
click at [264, 135] on code "import { PrivyProvider } from '@privy-io/react-auth' ; import { toSolanaWalletC…" at bounding box center [226, 151] width 187 height 85
click at [271, 135] on code "import { PrivyProvider } from '@privy-io/react-auth' ; import { toSolanaWalletC…" at bounding box center [226, 151] width 187 height 85
click at [63, 77] on link "Configure wallet options" at bounding box center [74, 82] width 70 height 10
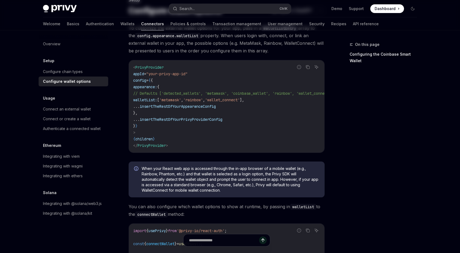
scroll to position [45, 0]
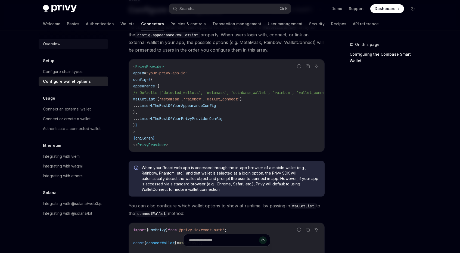
click at [74, 43] on div "Overview" at bounding box center [74, 44] width 62 height 7
type textarea "*"
